Goal: Task Accomplishment & Management: Manage account settings

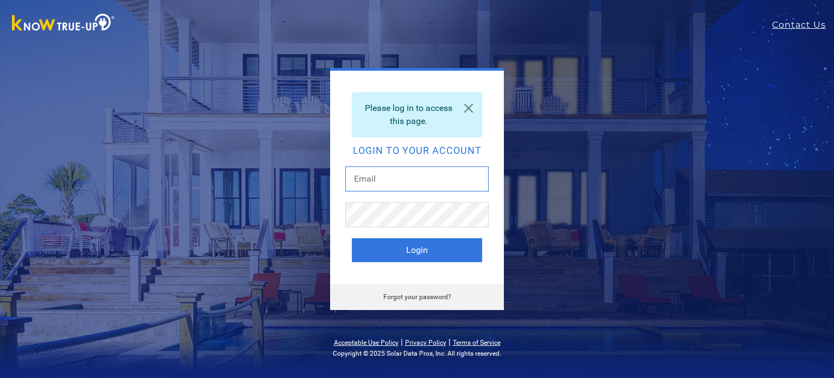
click at [433, 185] on input "text" at bounding box center [416, 178] width 143 height 25
click at [422, 183] on input "text" at bounding box center [416, 178] width 143 height 25
drag, startPoint x: 419, startPoint y: 185, endPoint x: 418, endPoint y: 180, distance: 5.7
click at [419, 183] on input "text" at bounding box center [416, 178] width 143 height 25
click at [393, 178] on input "text" at bounding box center [416, 178] width 143 height 25
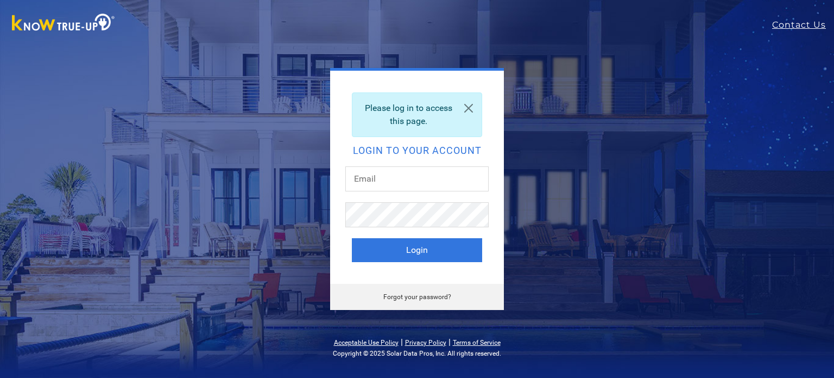
click at [428, 186] on input "text" at bounding box center [416, 178] width 143 height 25
click at [409, 175] on input "text" at bounding box center [416, 178] width 143 height 25
click at [470, 106] on link at bounding box center [469, 108] width 26 height 30
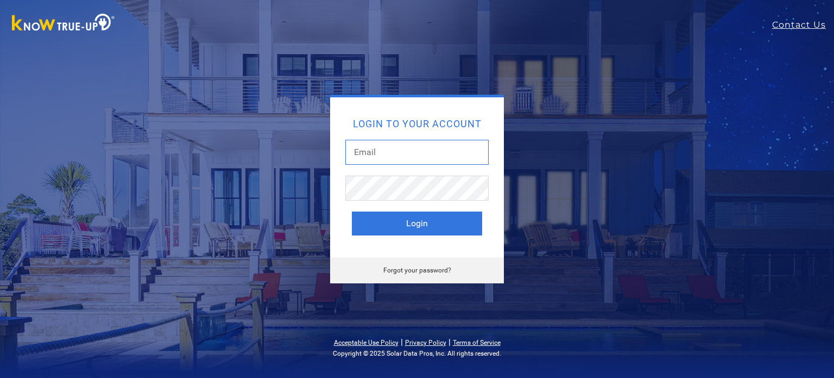
click at [444, 159] on input "text" at bounding box center [416, 152] width 143 height 25
click at [404, 150] on input "text" at bounding box center [416, 152] width 143 height 25
type input "private_garza@yahoo.com"
click at [456, 227] on button "Login" at bounding box center [417, 223] width 130 height 24
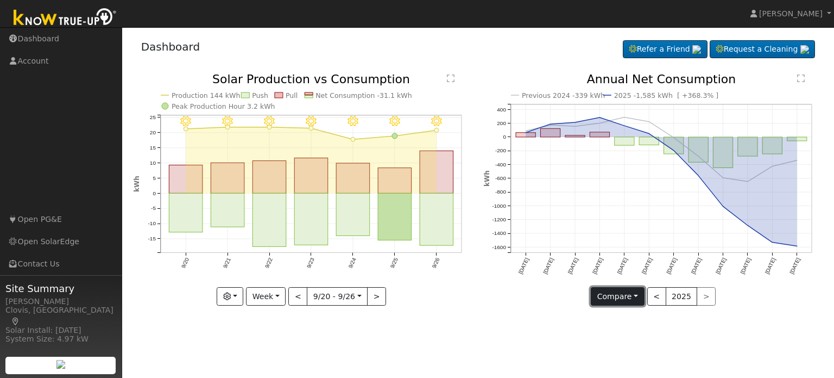
click at [626, 299] on button "Compare" at bounding box center [618, 296] width 54 height 18
click at [233, 290] on button "button" at bounding box center [230, 296] width 27 height 18
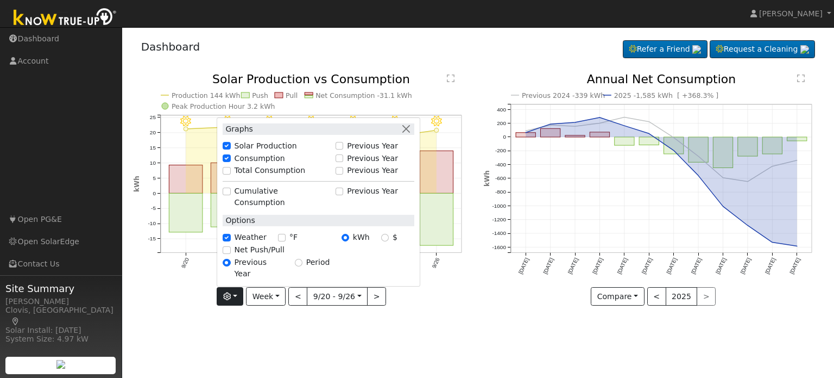
click at [388, 243] on div "$" at bounding box center [389, 236] width 16 height 11
click at [385, 241] on input "$" at bounding box center [385, 238] width 8 height 8
radio input "true"
radio input "false"
click at [231, 298] on icon "button" at bounding box center [227, 296] width 8 height 8
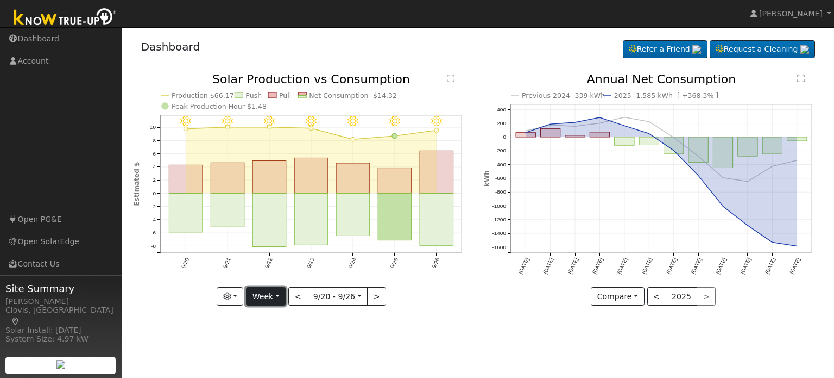
click at [272, 297] on button "Week" at bounding box center [266, 296] width 40 height 18
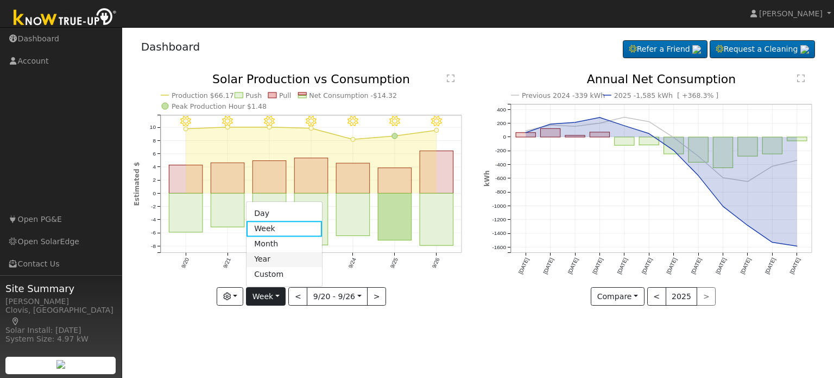
click at [292, 260] on link "Year" at bounding box center [285, 259] width 76 height 15
type input "[DATE]"
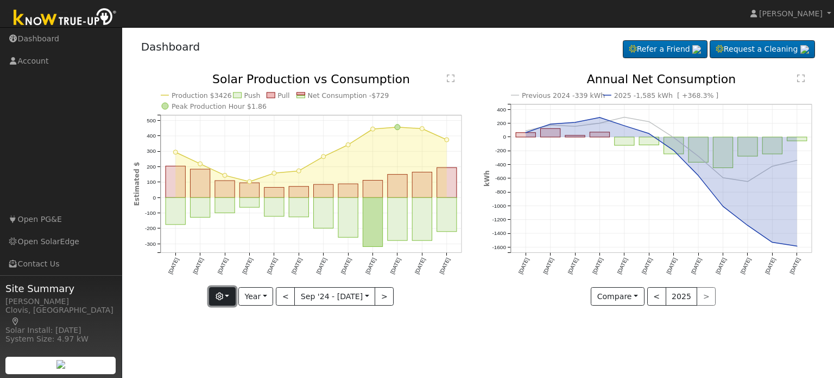
click at [223, 296] on icon "button" at bounding box center [220, 296] width 8 height 8
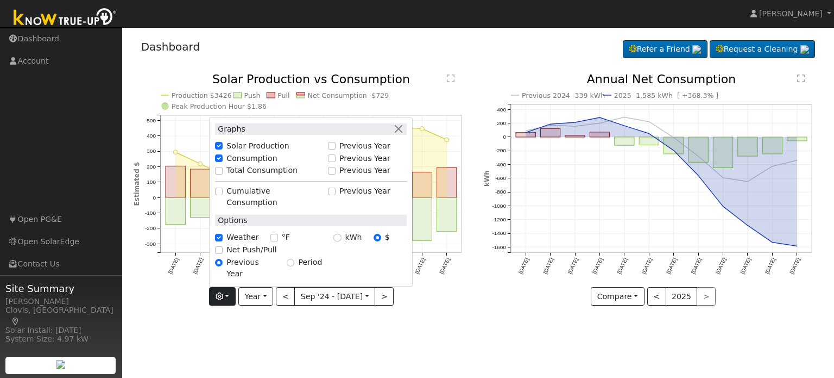
click at [449, 78] on text "" at bounding box center [451, 78] width 8 height 9
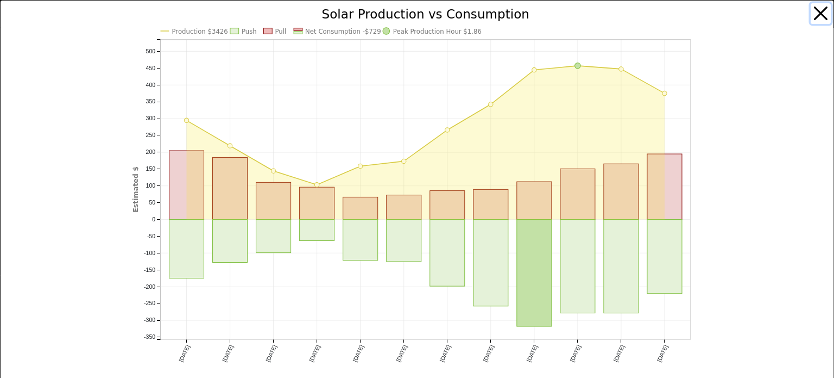
click at [814, 10] on button "button" at bounding box center [821, 13] width 21 height 21
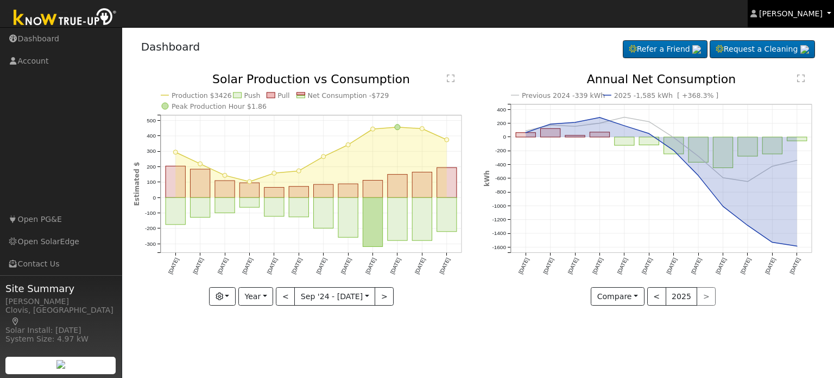
click at [805, 9] on span "[PERSON_NAME]" at bounding box center [791, 13] width 64 height 9
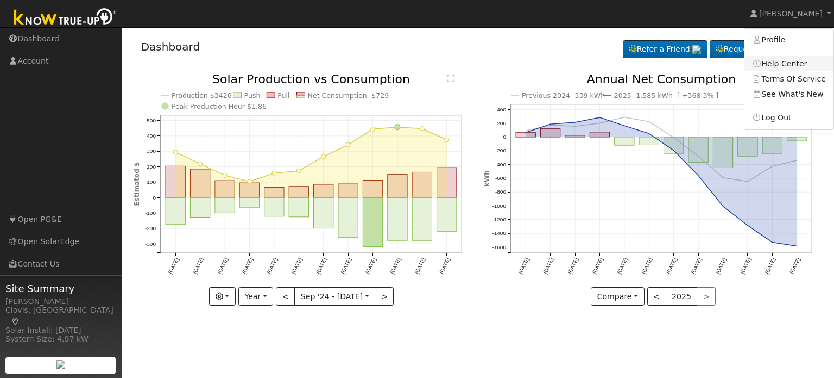
click at [784, 60] on link "Help Center" at bounding box center [789, 63] width 89 height 15
